Goal: Transaction & Acquisition: Obtain resource

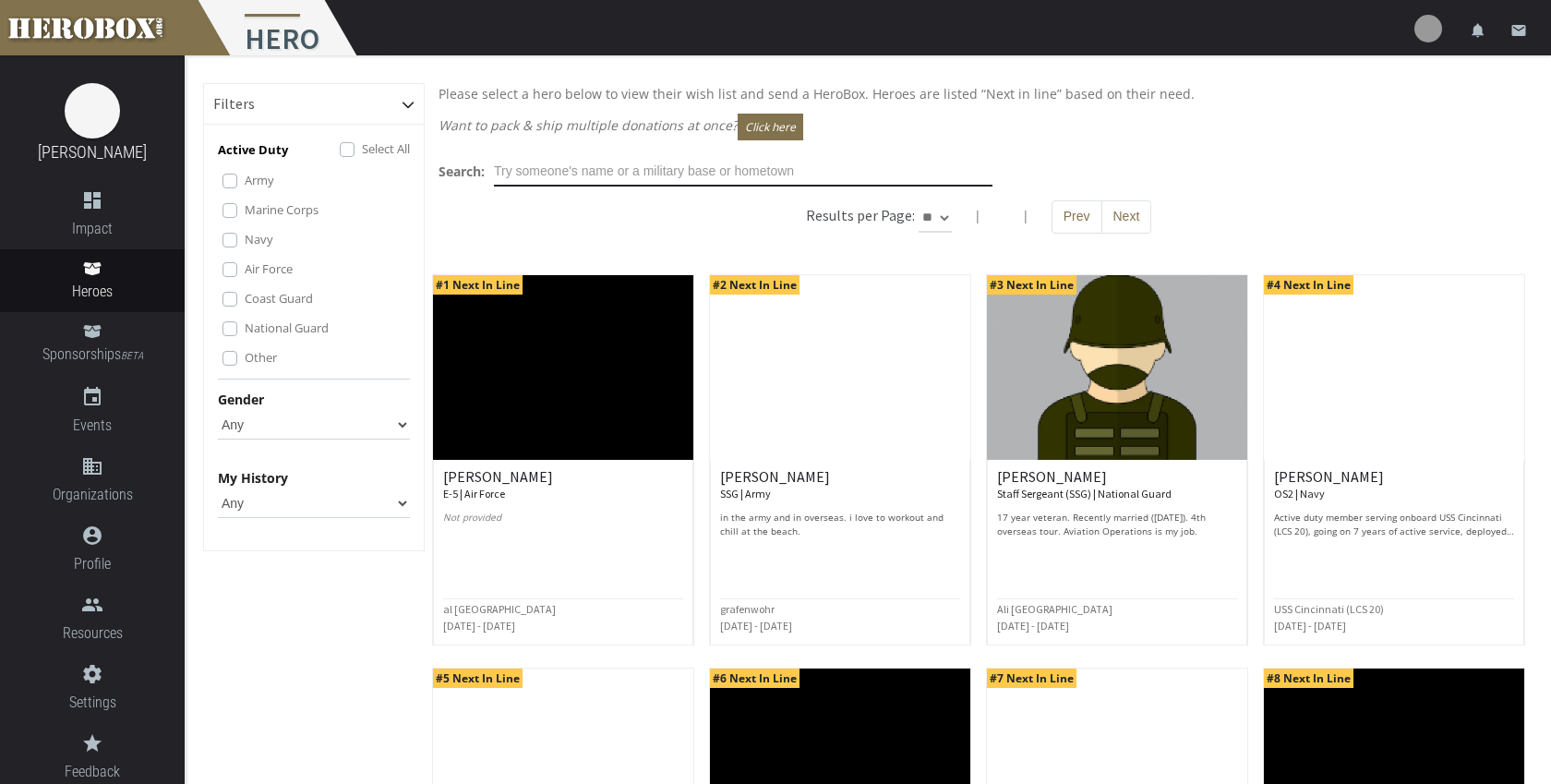
click at [668, 176] on input "text" at bounding box center [743, 171] width 499 height 30
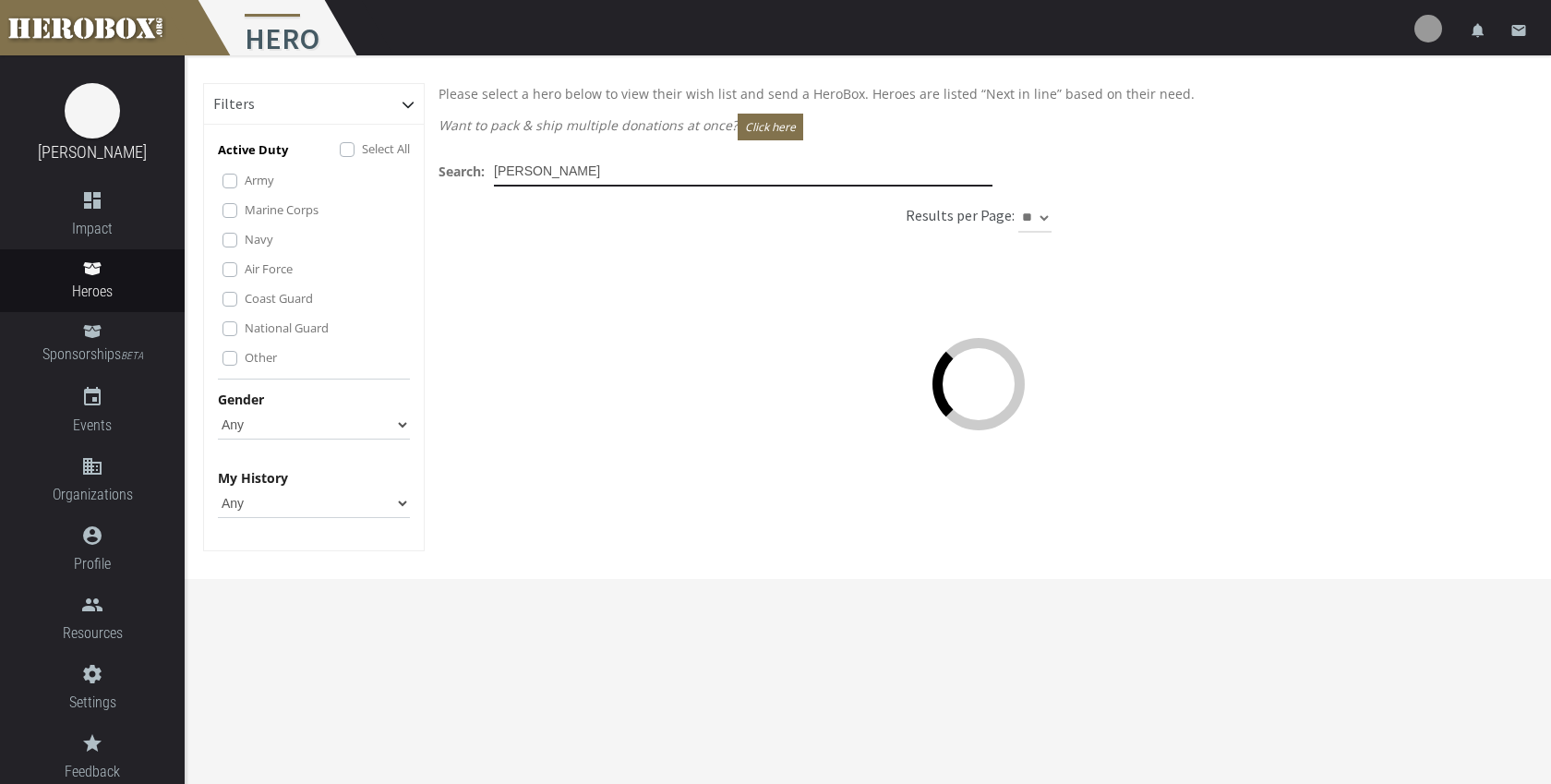
type input "[PERSON_NAME]"
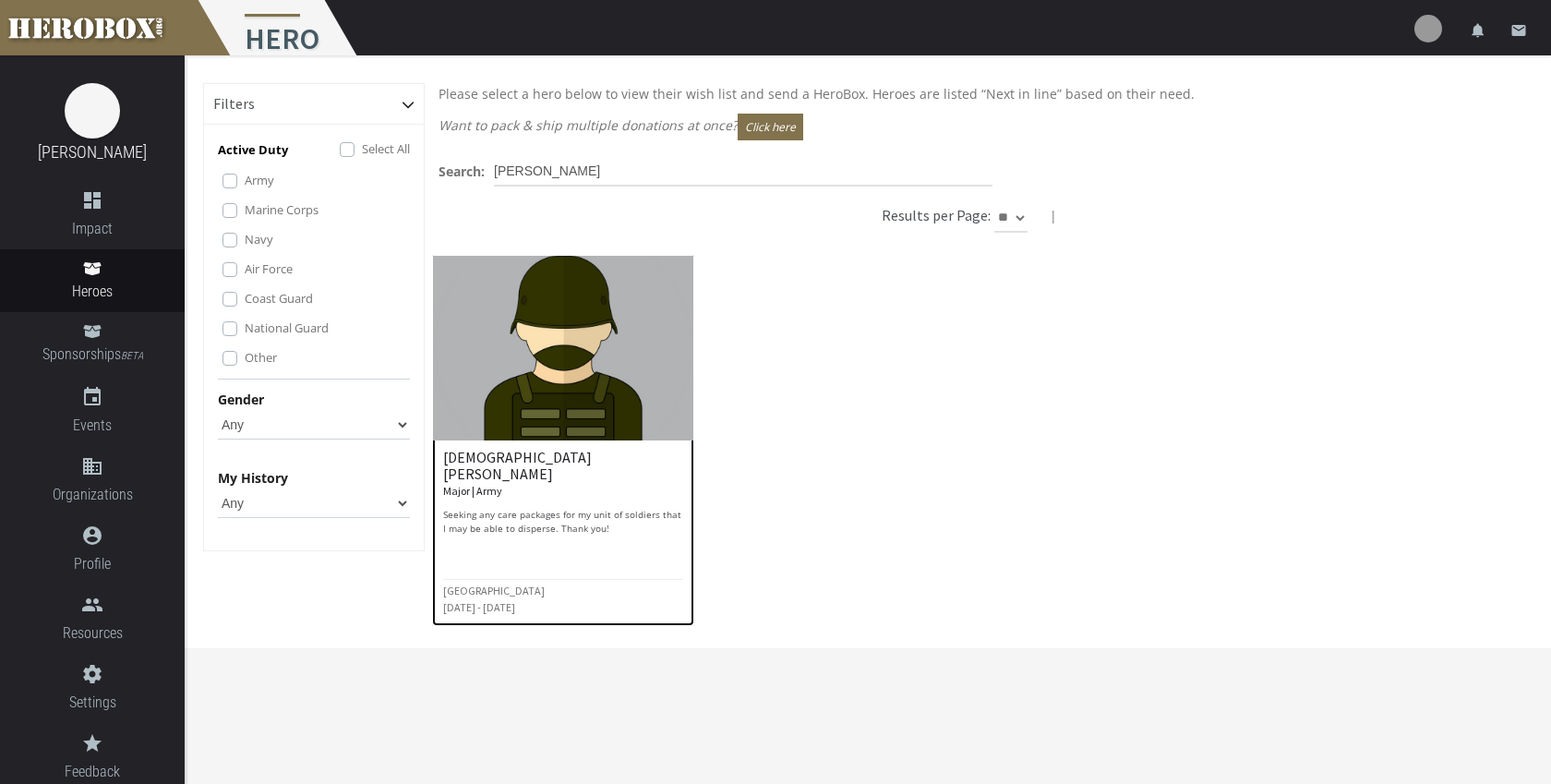
click at [536, 385] on img at bounding box center [563, 348] width 261 height 185
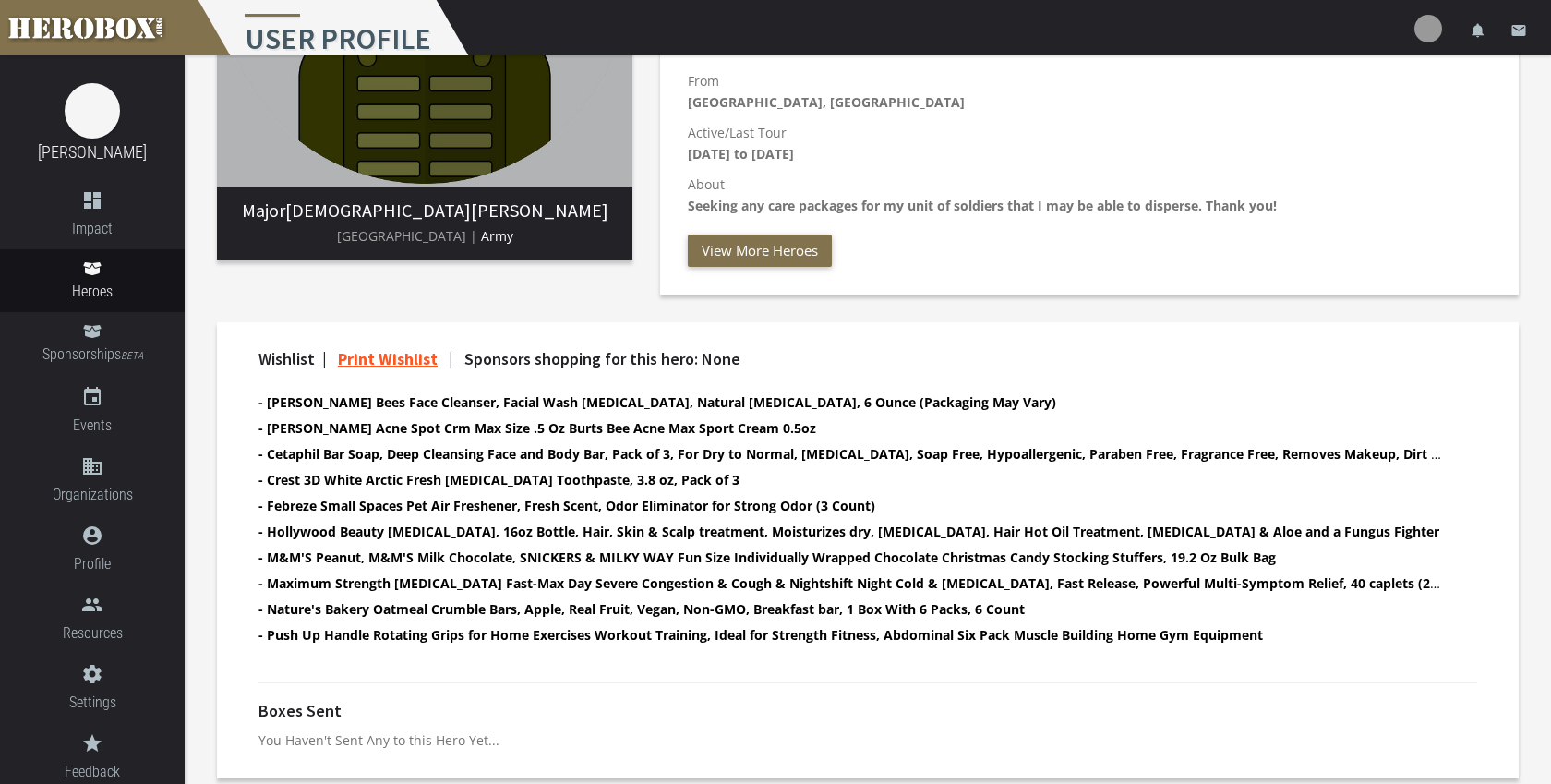
scroll to position [333, 0]
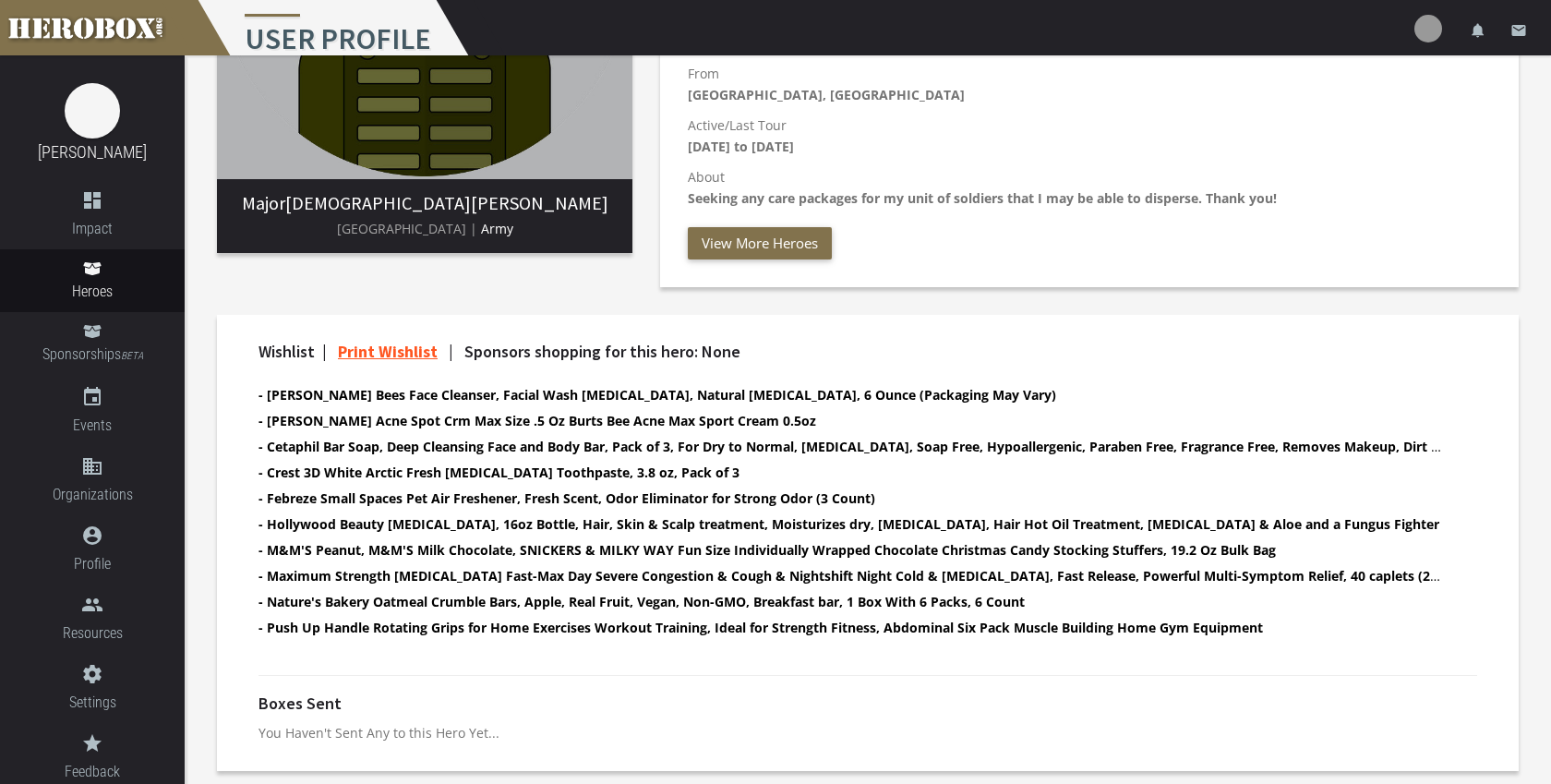
click at [337, 735] on p "You Haven't Sent Any to this Hero Yet..." at bounding box center [868, 733] width 1218 height 22
click at [326, 729] on p "You Haven't Sent Any to this Hero Yet..." at bounding box center [868, 733] width 1218 height 22
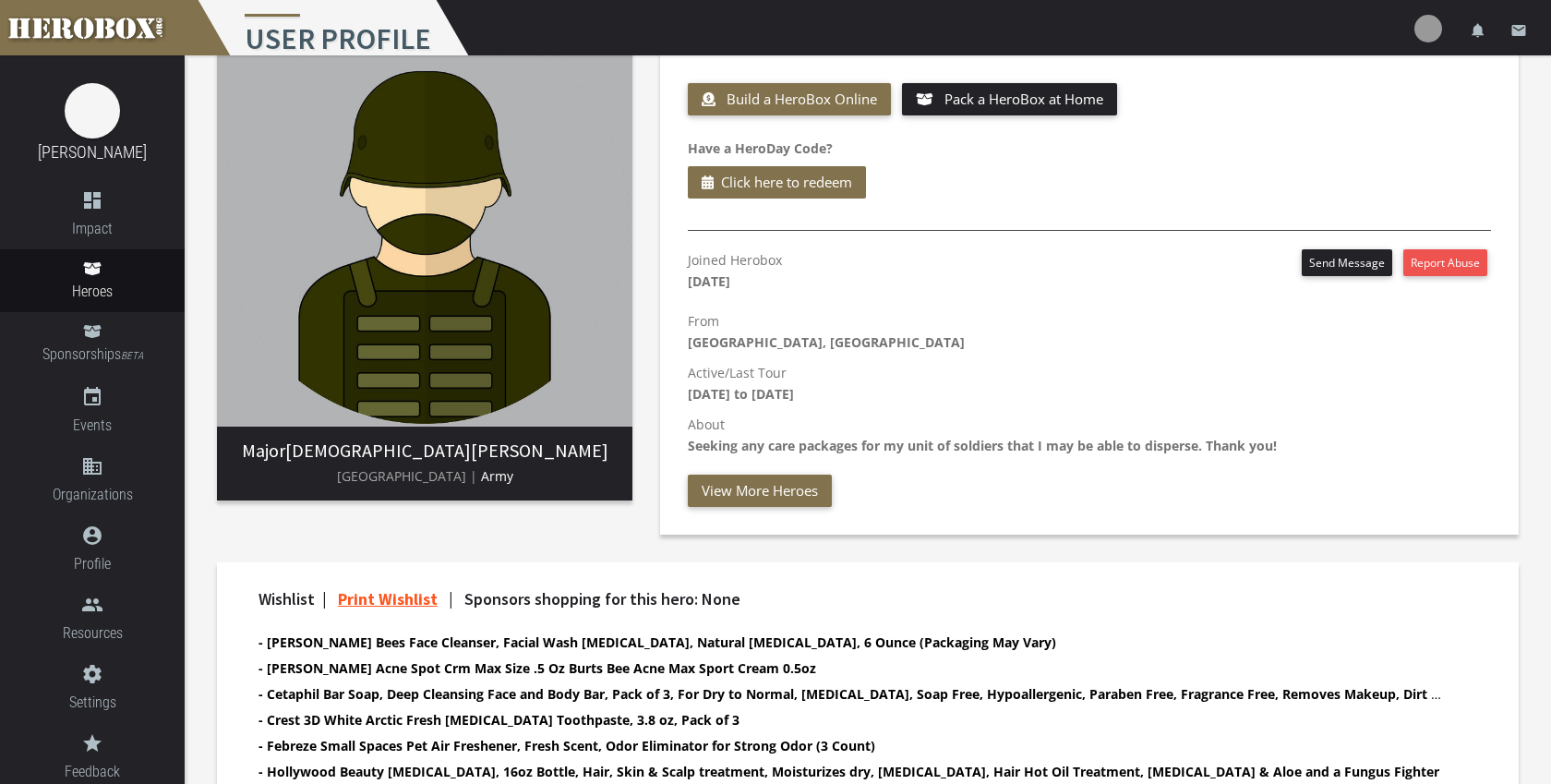
scroll to position [0, 0]
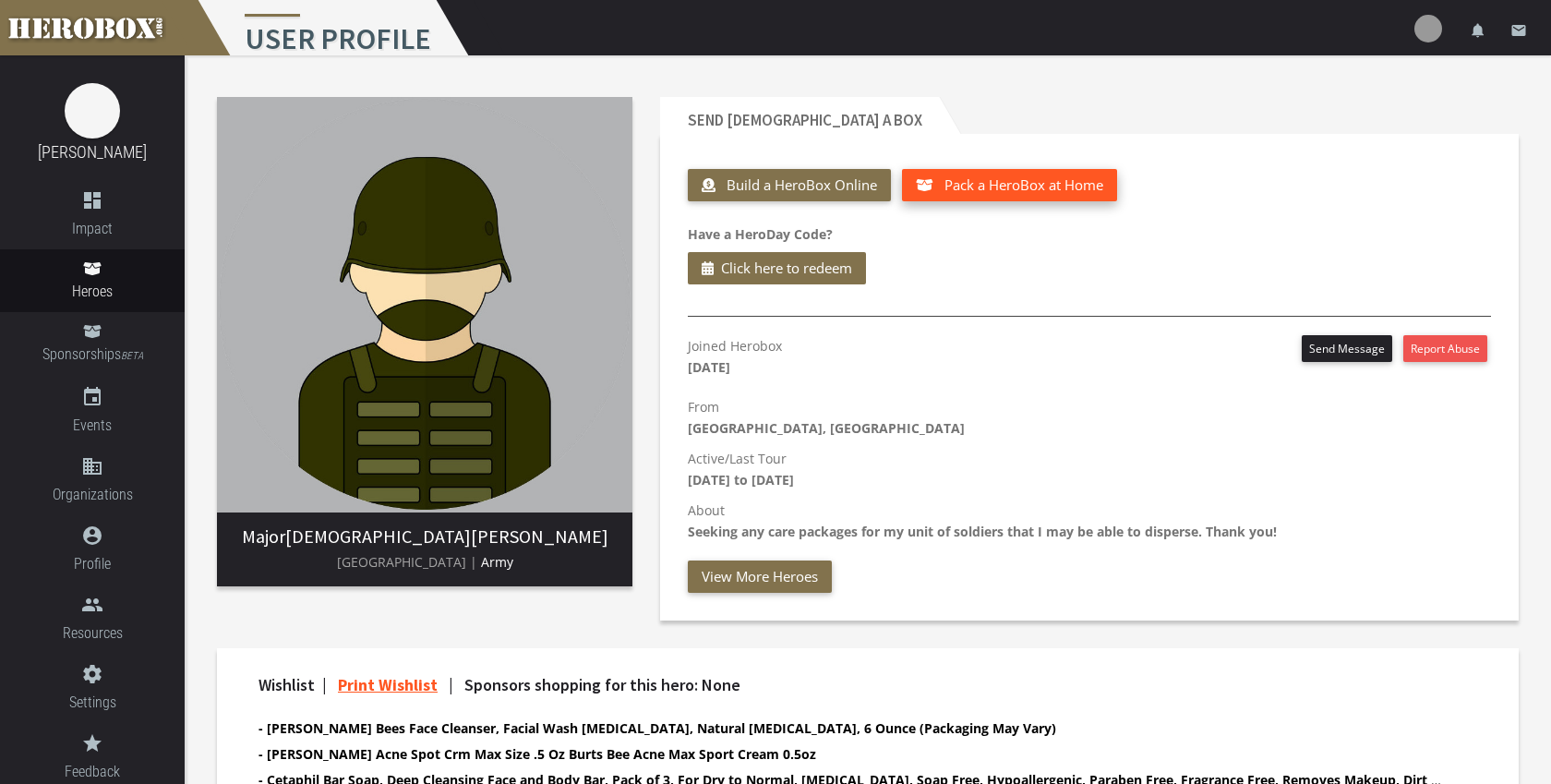
click at [1085, 188] on button "Pack a HeroBox at Home" at bounding box center [1010, 185] width 216 height 32
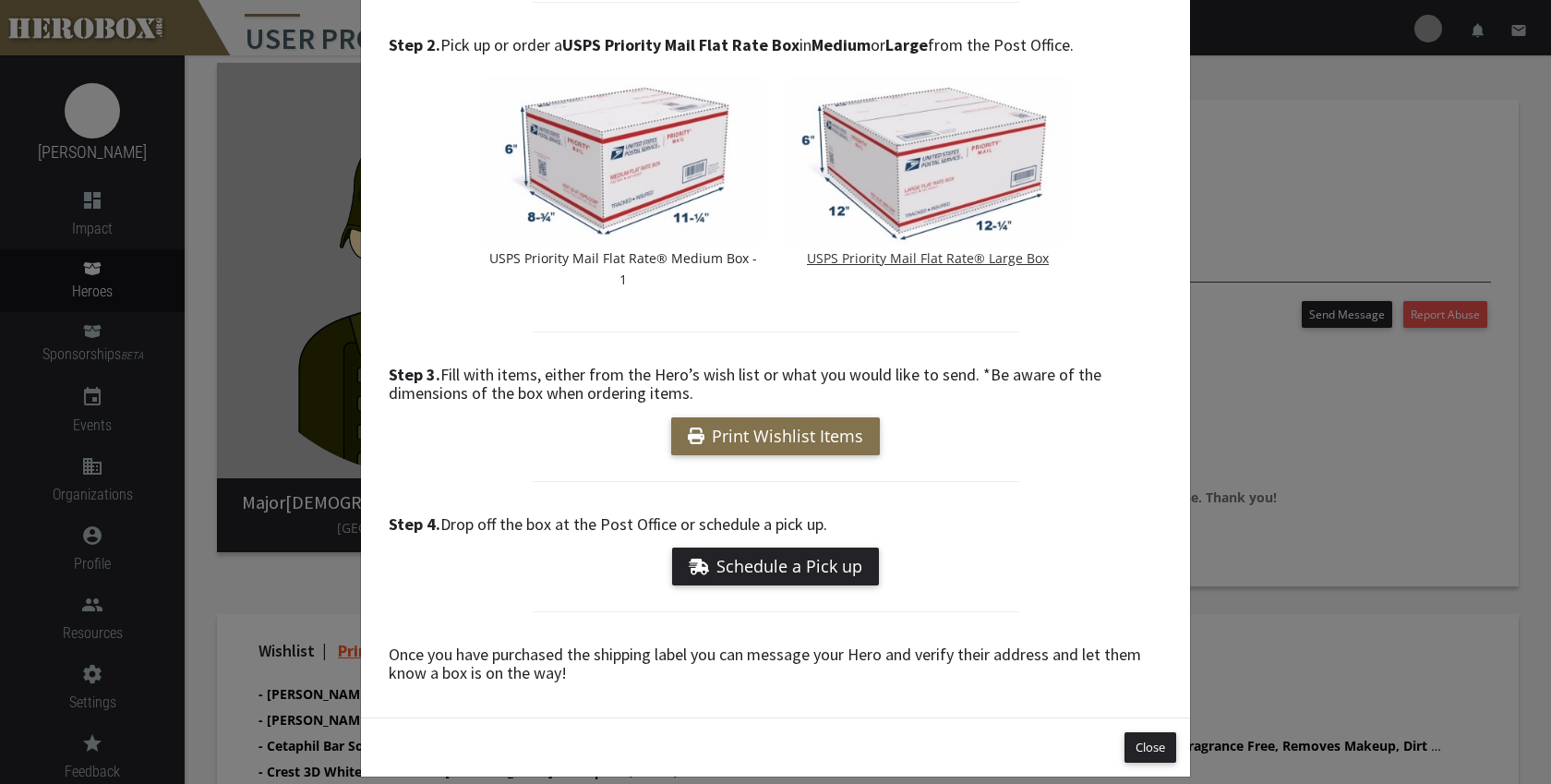
scroll to position [40, 0]
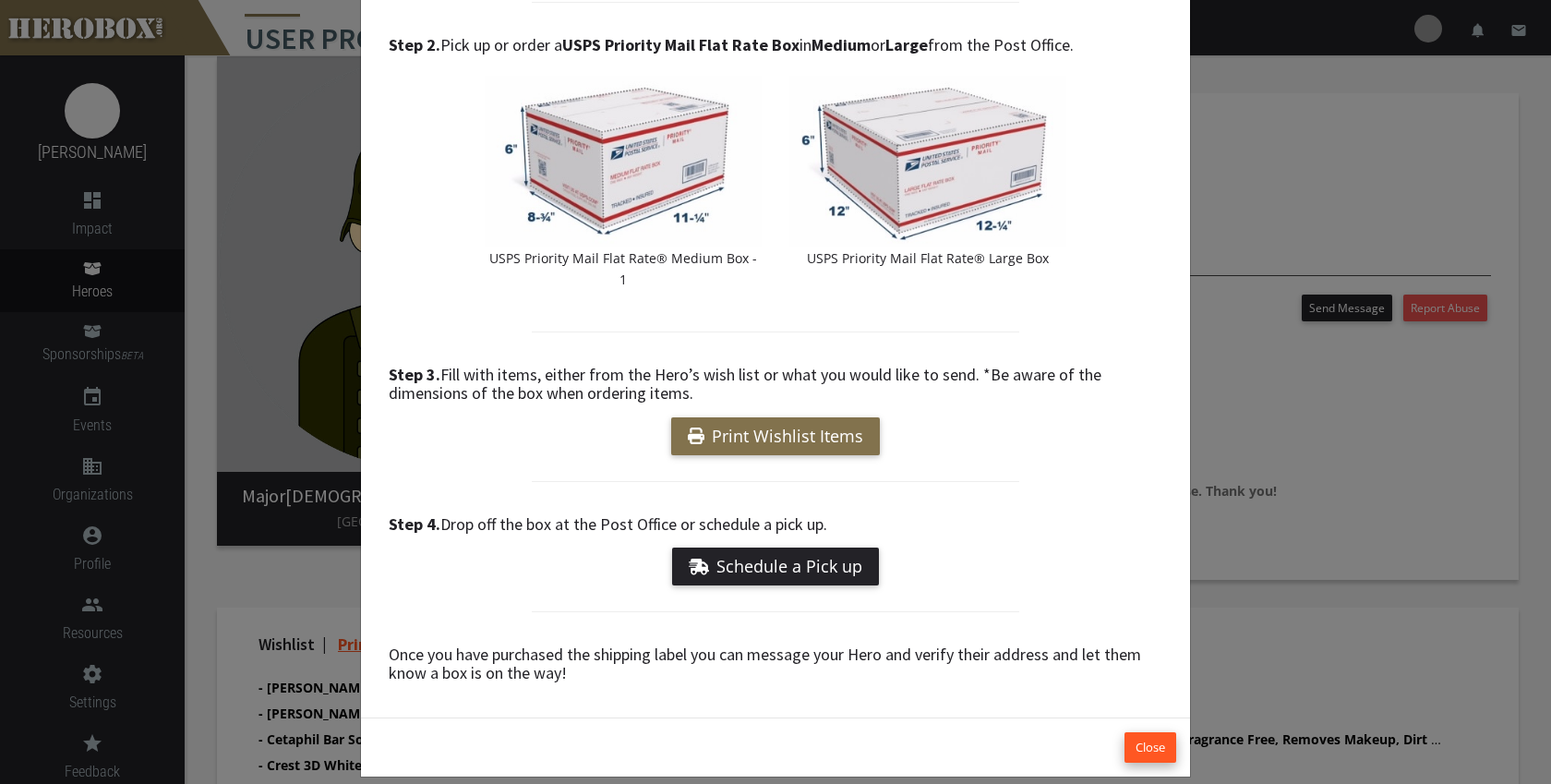
click at [1155, 732] on button "Close" at bounding box center [1150, 747] width 52 height 30
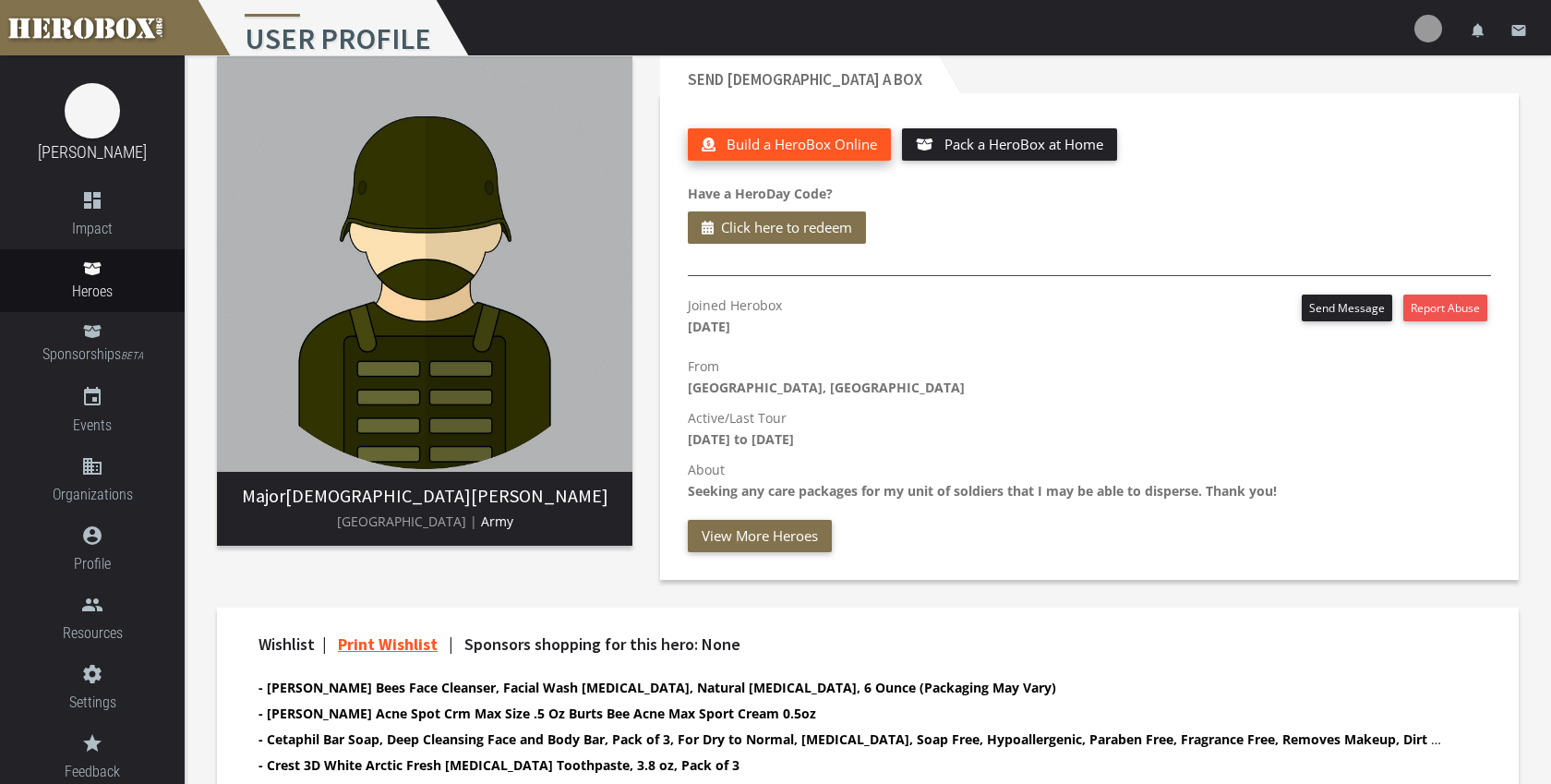
click at [770, 149] on span "Build a HeroBox Online" at bounding box center [801, 144] width 151 height 19
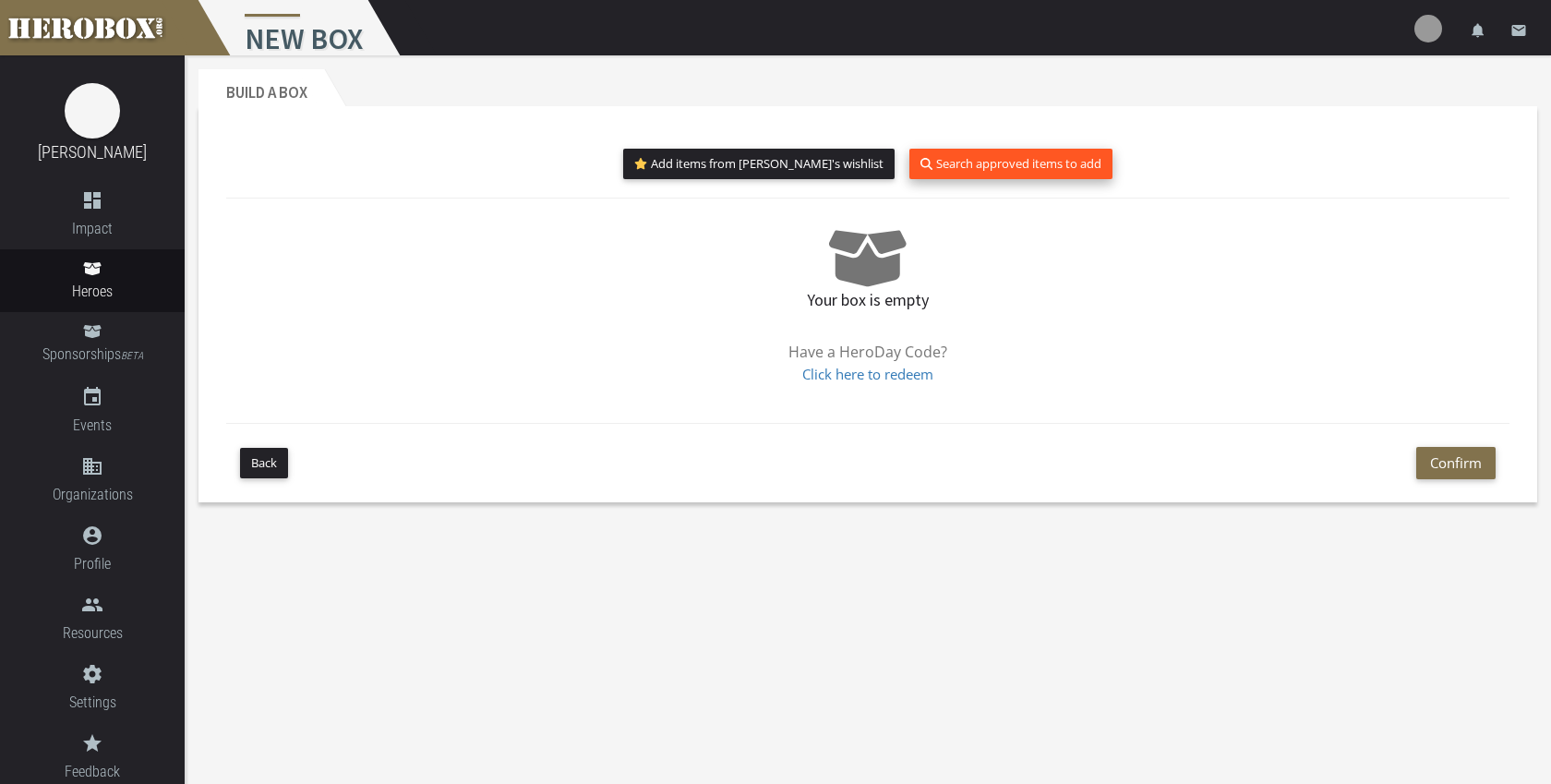
click at [991, 172] on button "Search approved items to add" at bounding box center [1011, 163] width 203 height 30
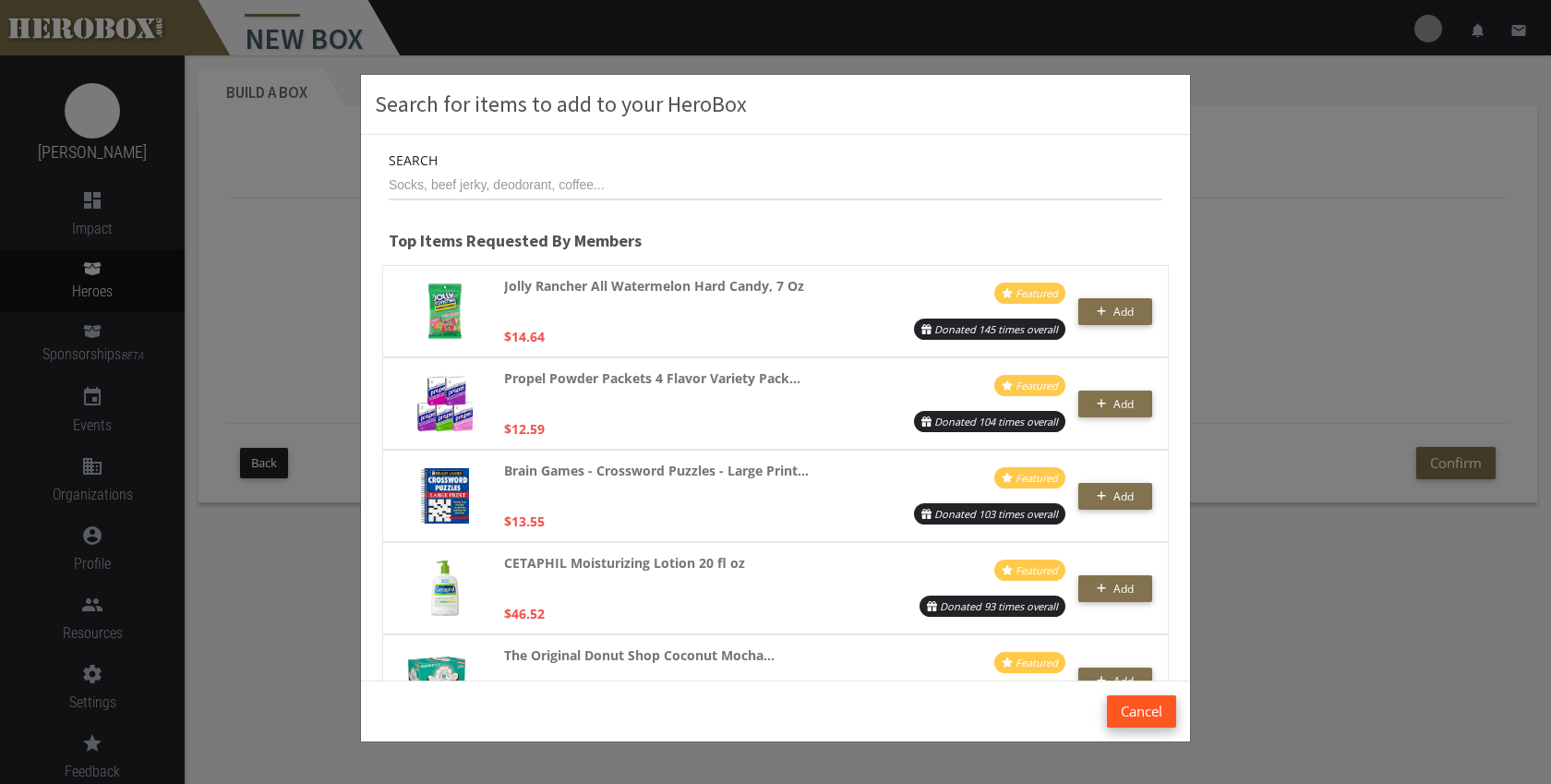
click at [1154, 710] on button "Cancel" at bounding box center [1142, 710] width 69 height 32
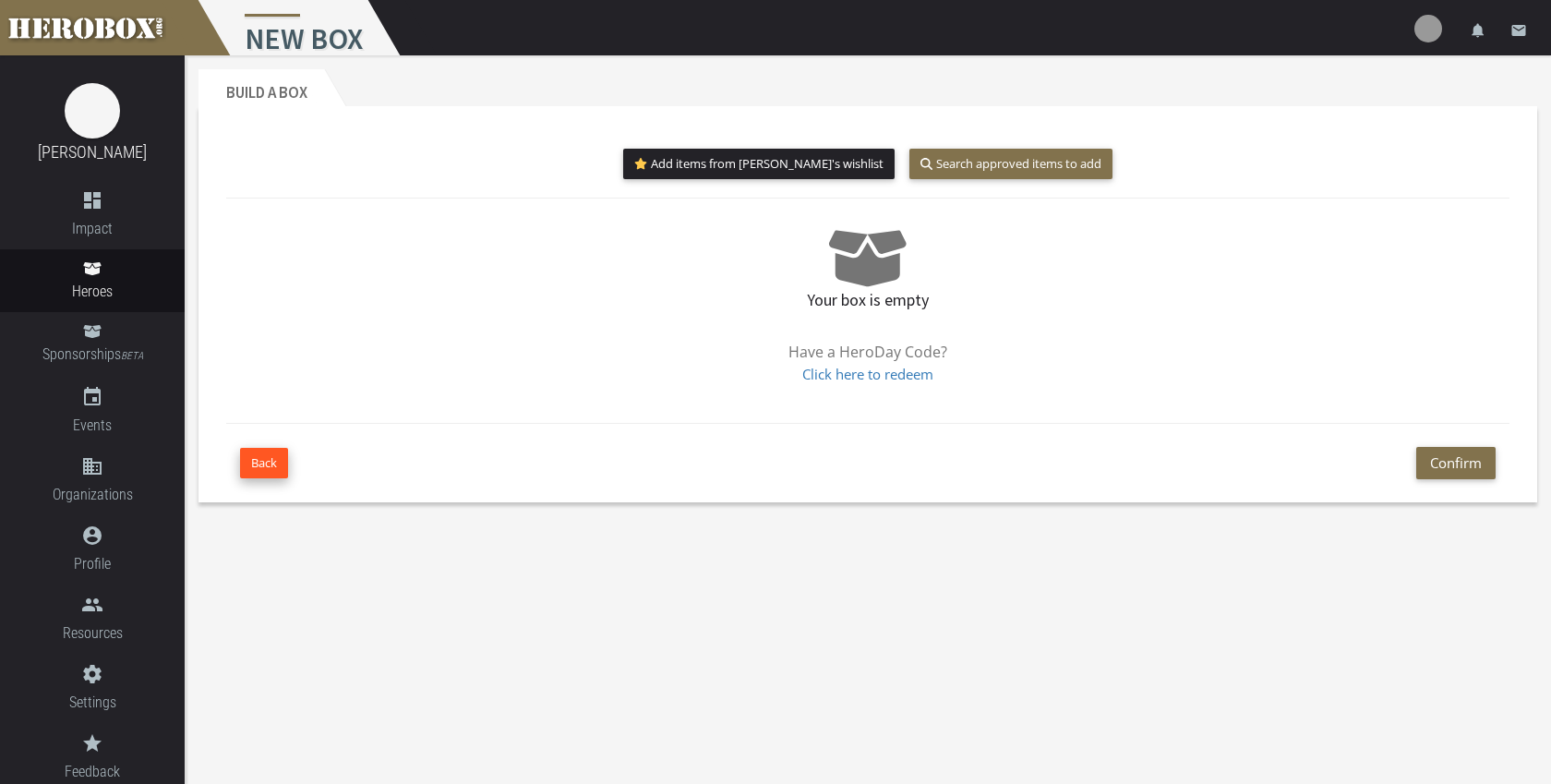
click at [259, 456] on button "Back" at bounding box center [264, 462] width 48 height 30
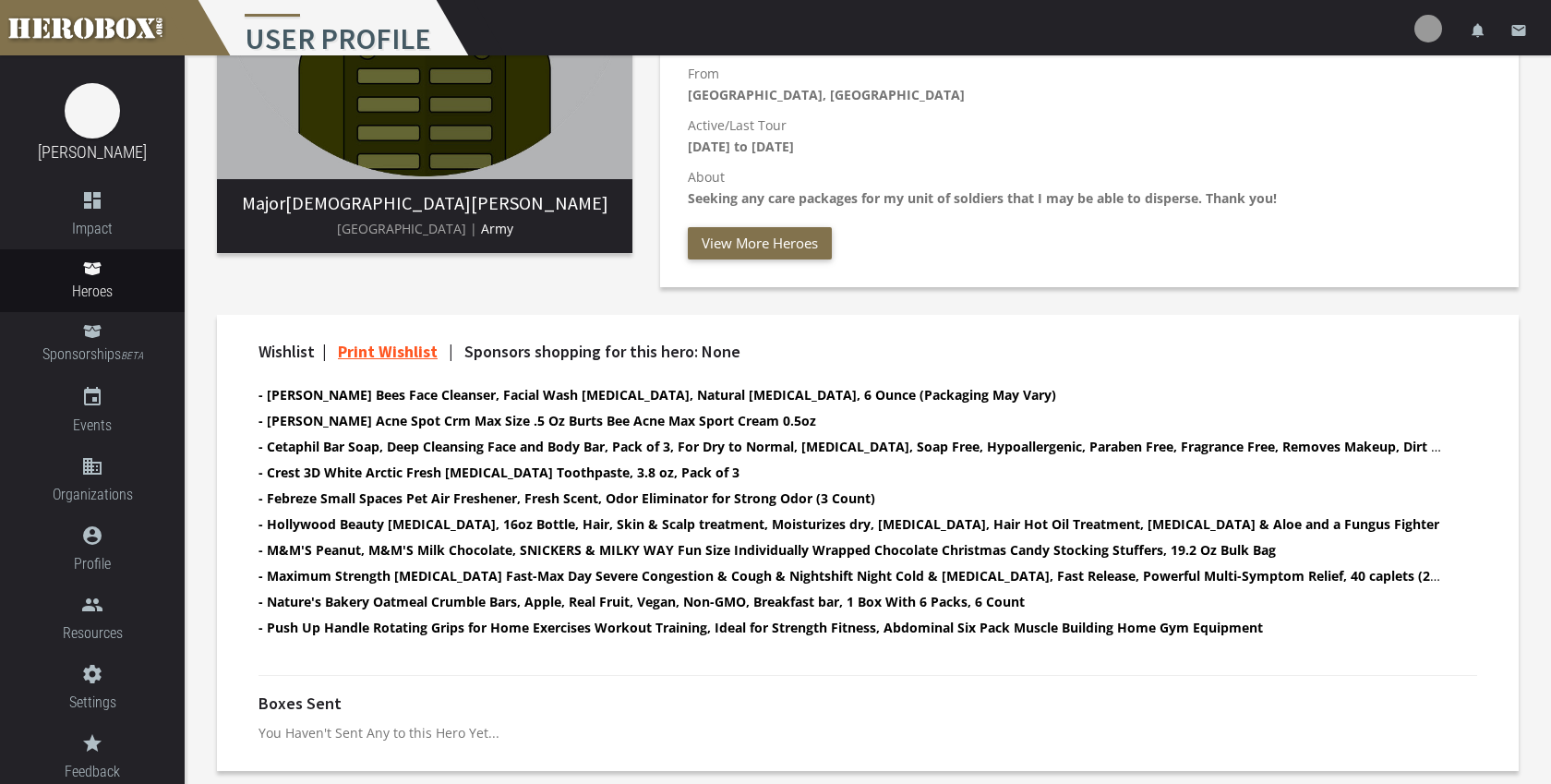
scroll to position [332, 0]
click at [471, 740] on p "You Haven't Sent Any to this Hero Yet..." at bounding box center [868, 734] width 1218 height 22
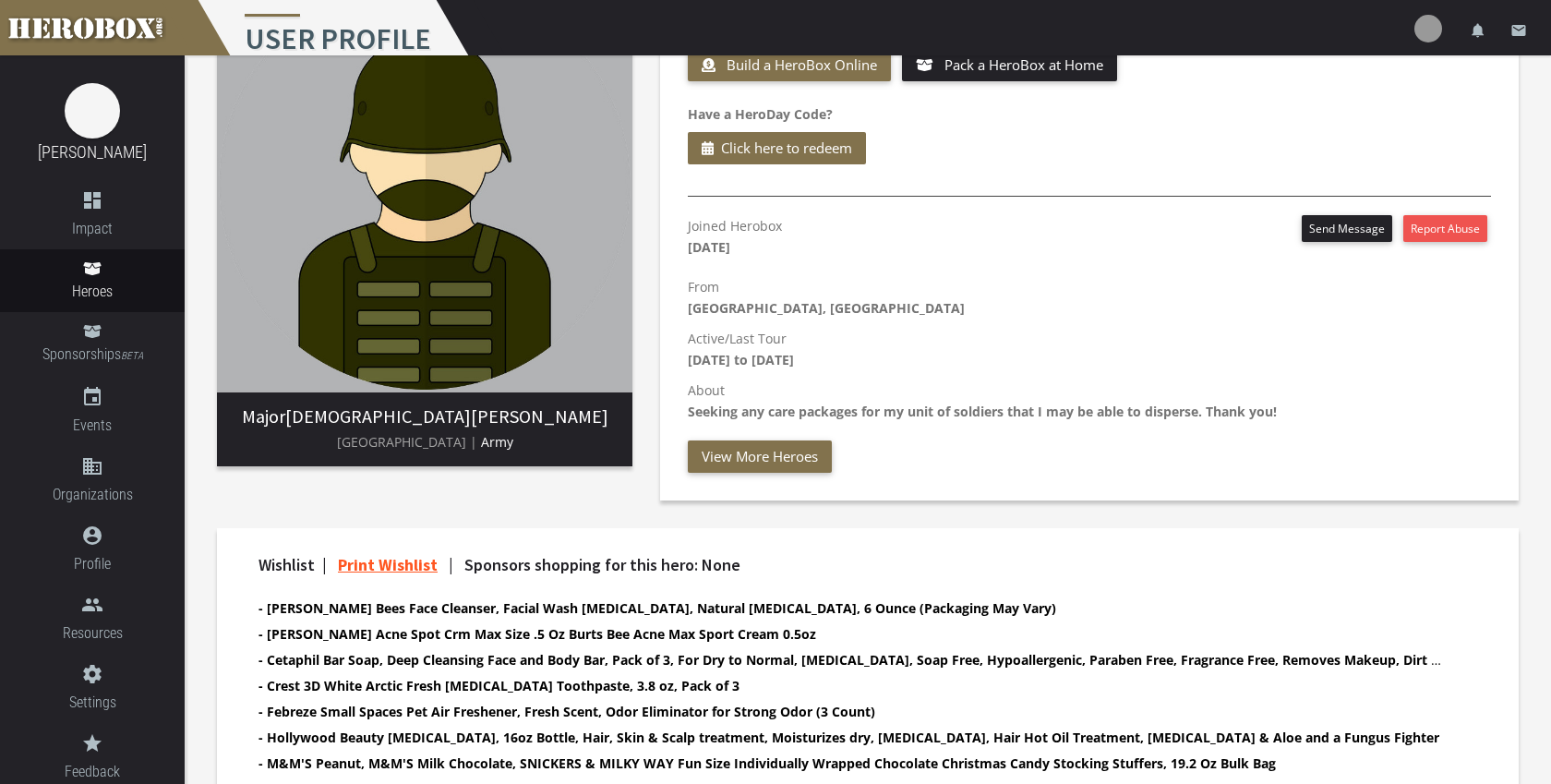
scroll to position [0, 0]
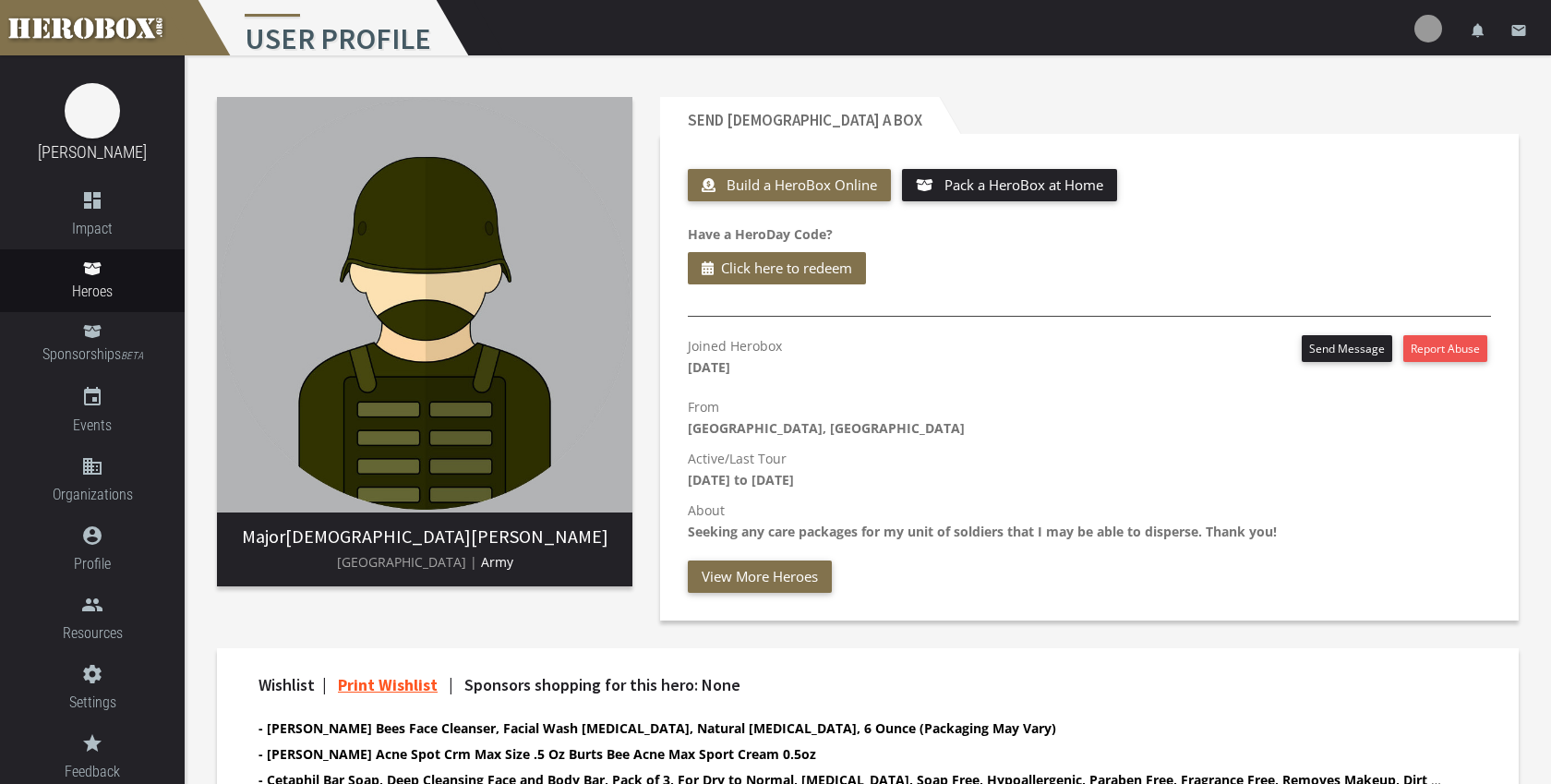
click at [1434, 28] on img at bounding box center [1428, 29] width 28 height 28
click at [1386, 77] on link "settings Settings" at bounding box center [1373, 81] width 166 height 39
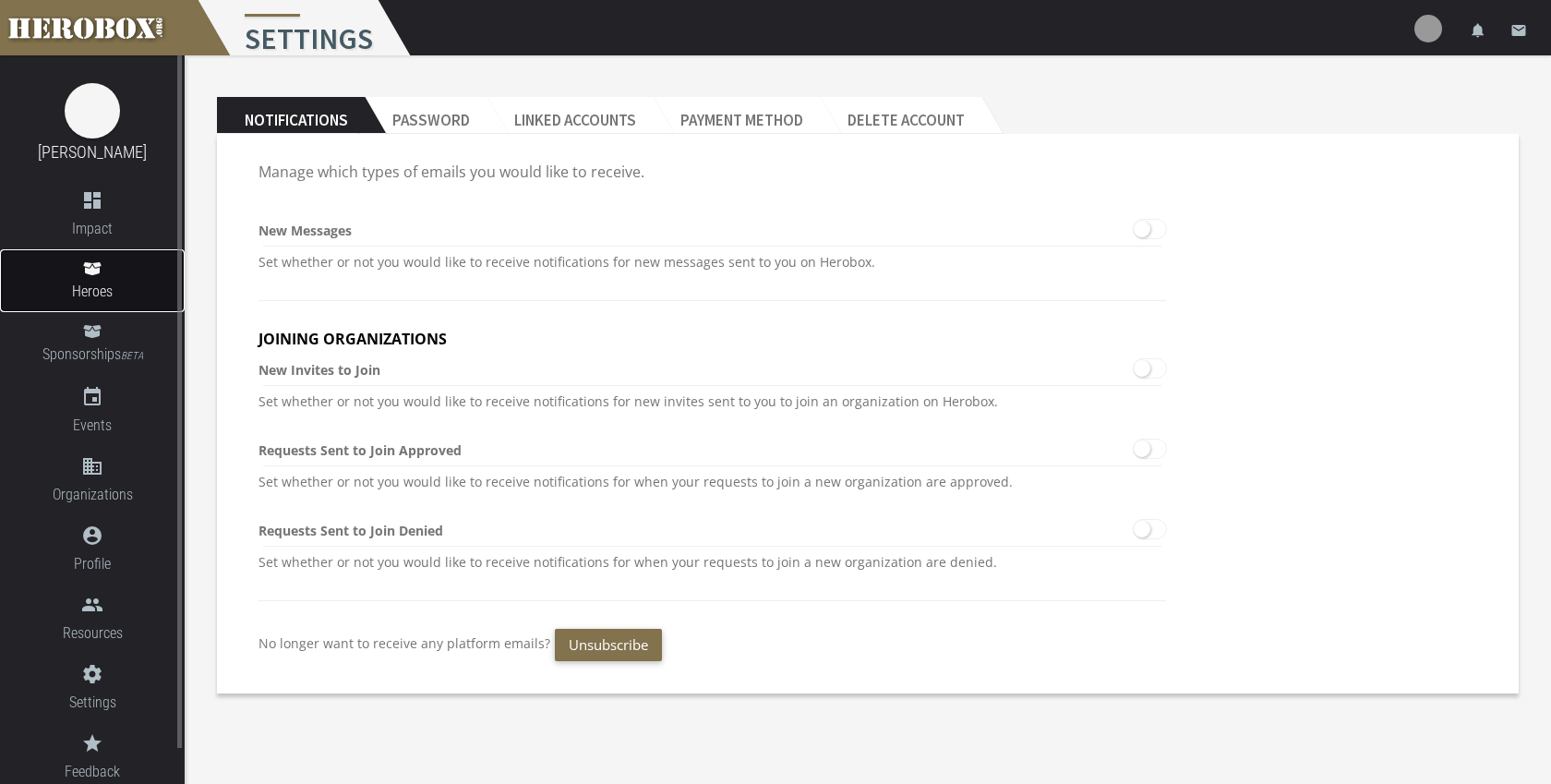
click at [89, 281] on span "Heroes" at bounding box center [93, 290] width 185 height 23
